Goal: Task Accomplishment & Management: Use online tool/utility

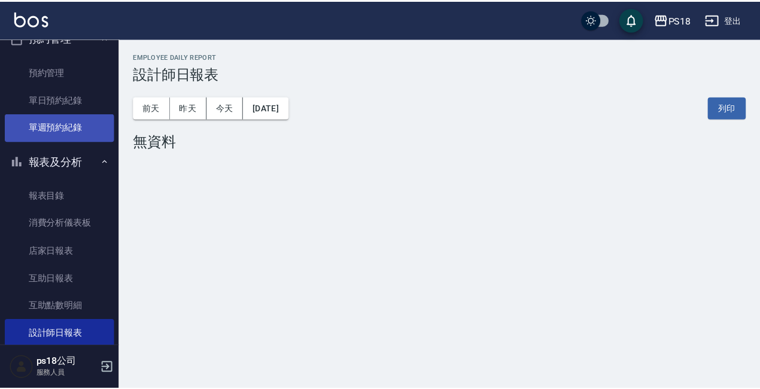
scroll to position [101, 0]
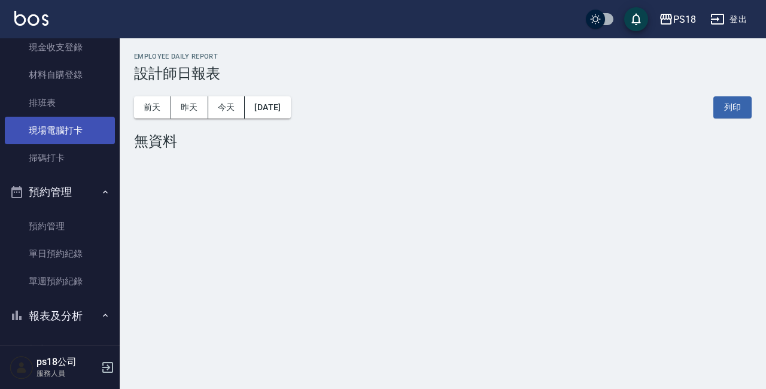
click at [78, 135] on link "現場電腦打卡" at bounding box center [60, 131] width 110 height 28
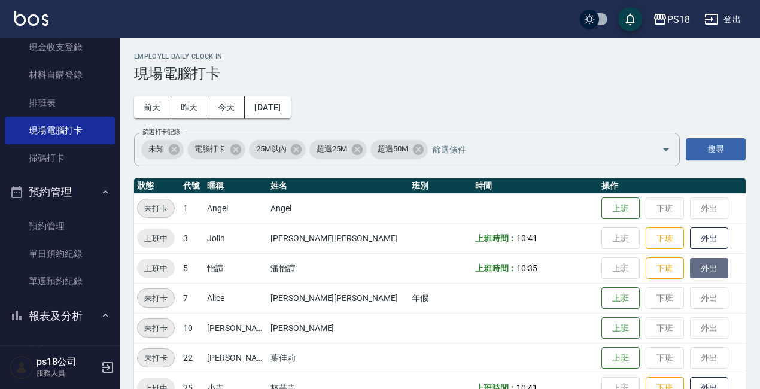
click at [690, 265] on button "外出" at bounding box center [709, 268] width 38 height 21
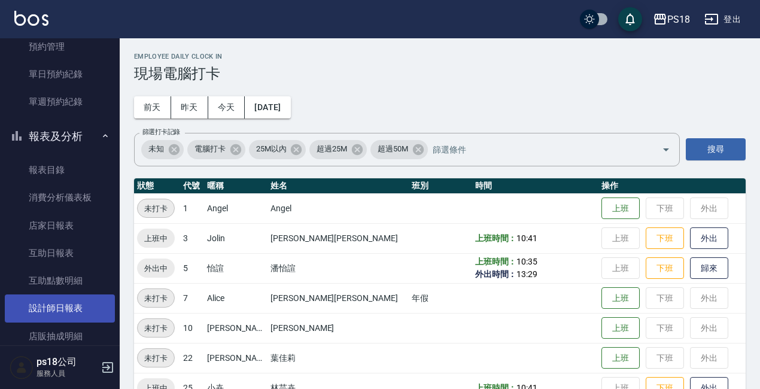
scroll to position [396, 0]
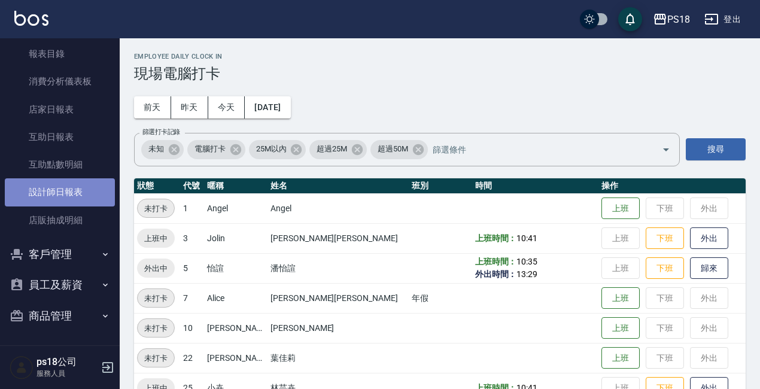
click at [69, 192] on link "設計師日報表" at bounding box center [60, 192] width 110 height 28
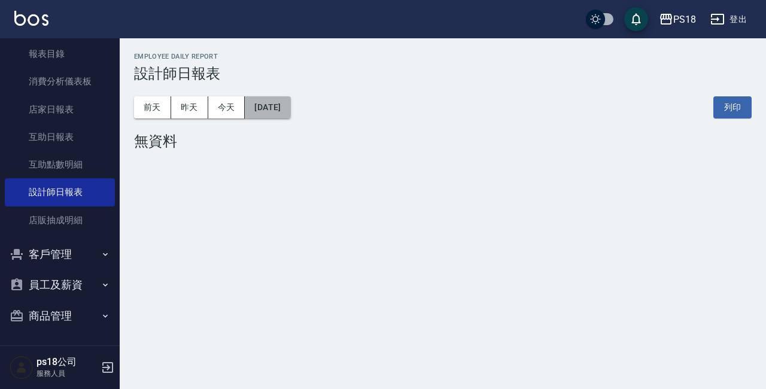
click at [290, 105] on button "[DATE]" at bounding box center [267, 107] width 45 height 22
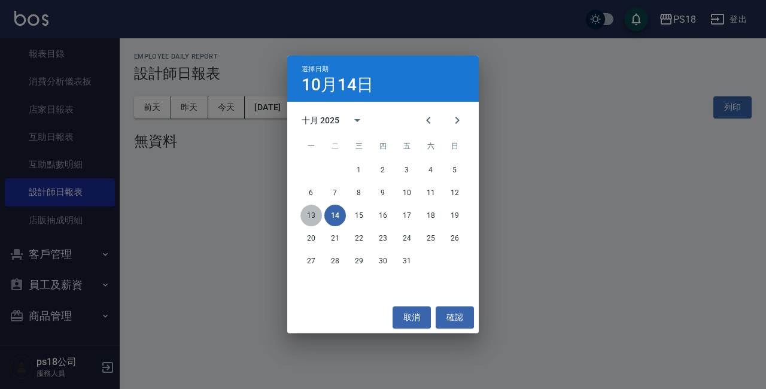
click at [308, 218] on button "13" at bounding box center [311, 216] width 22 height 22
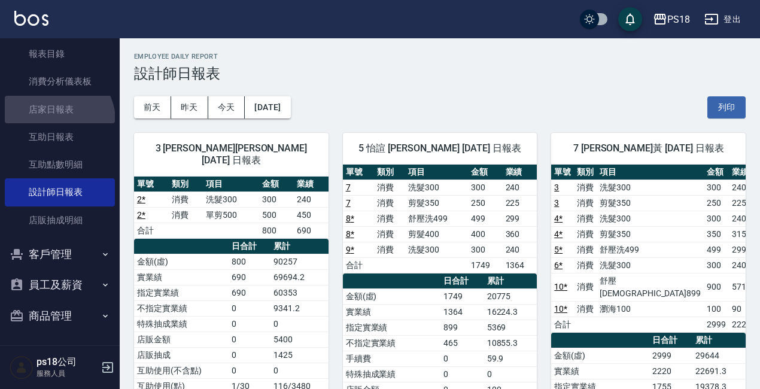
drag, startPoint x: 57, startPoint y: 120, endPoint x: 66, endPoint y: 113, distance: 11.1
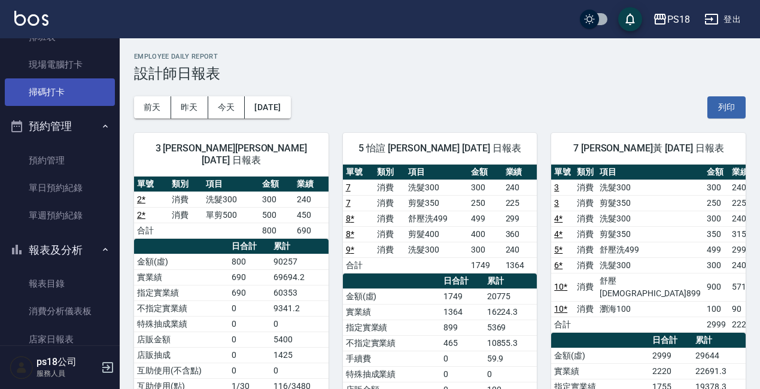
scroll to position [157, 0]
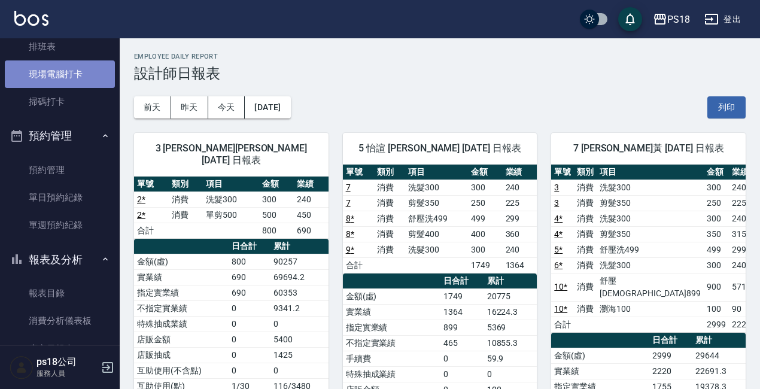
click at [87, 83] on link "現場電腦打卡" at bounding box center [60, 74] width 110 height 28
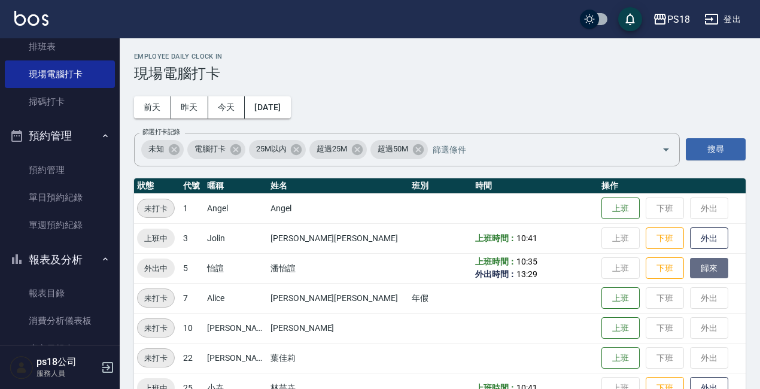
click at [690, 262] on button "歸來" at bounding box center [709, 268] width 38 height 21
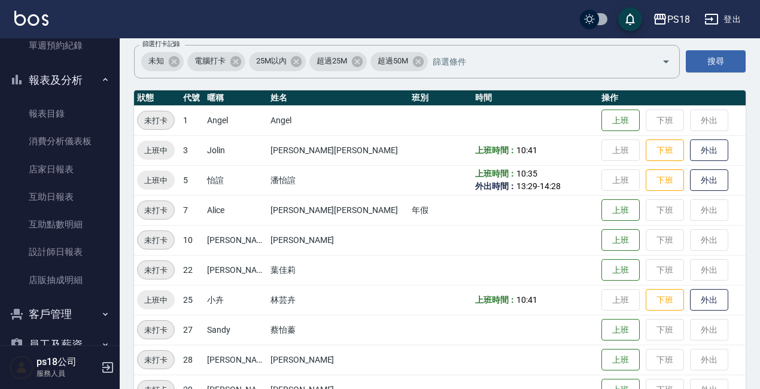
scroll to position [239, 0]
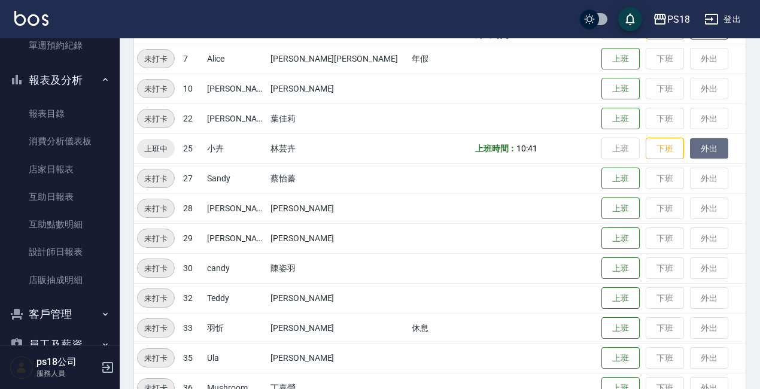
click at [690, 152] on button "外出" at bounding box center [709, 148] width 38 height 21
